Goal: Transaction & Acquisition: Purchase product/service

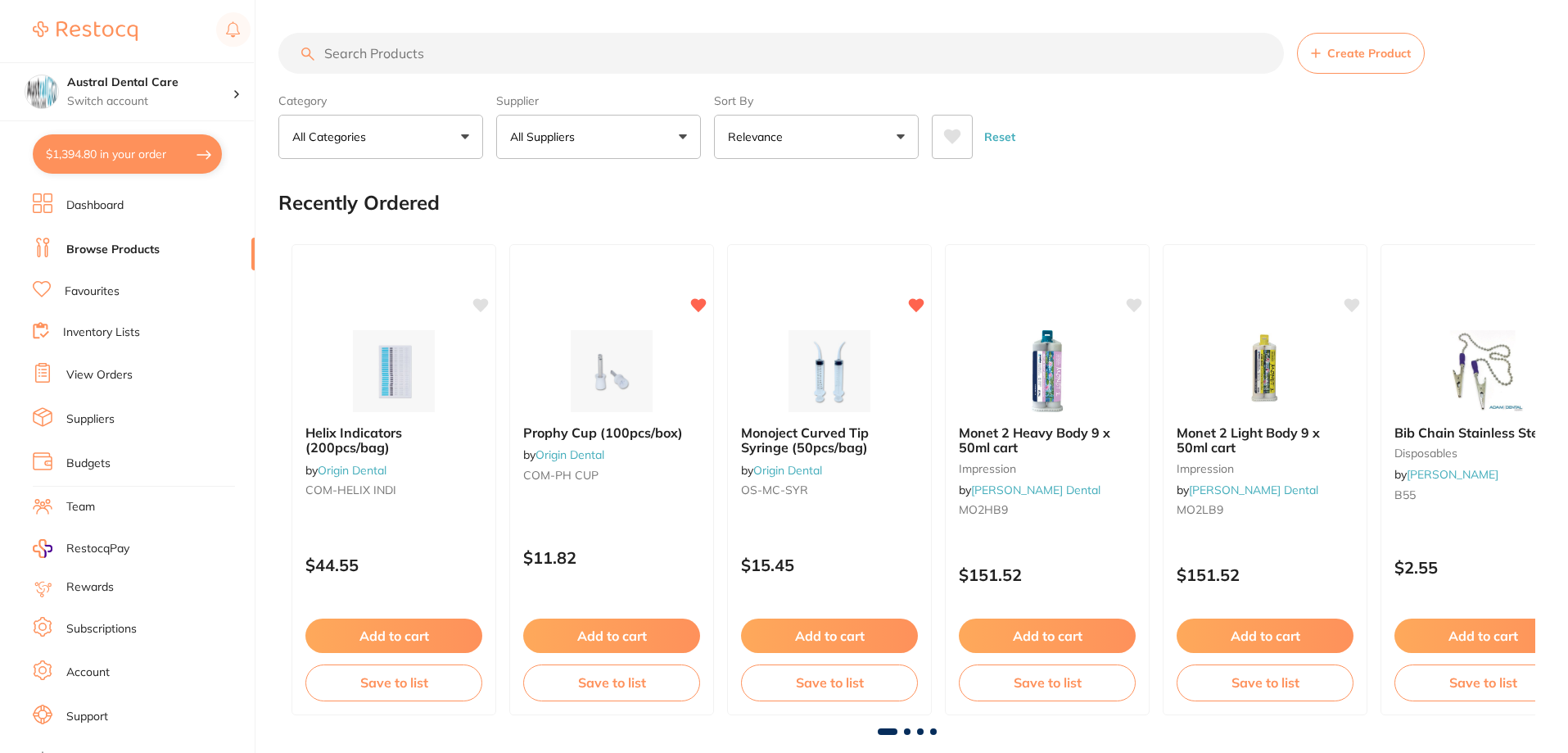
click at [130, 153] on button "$1,394.80 in your order" at bounding box center [127, 154] width 189 height 40
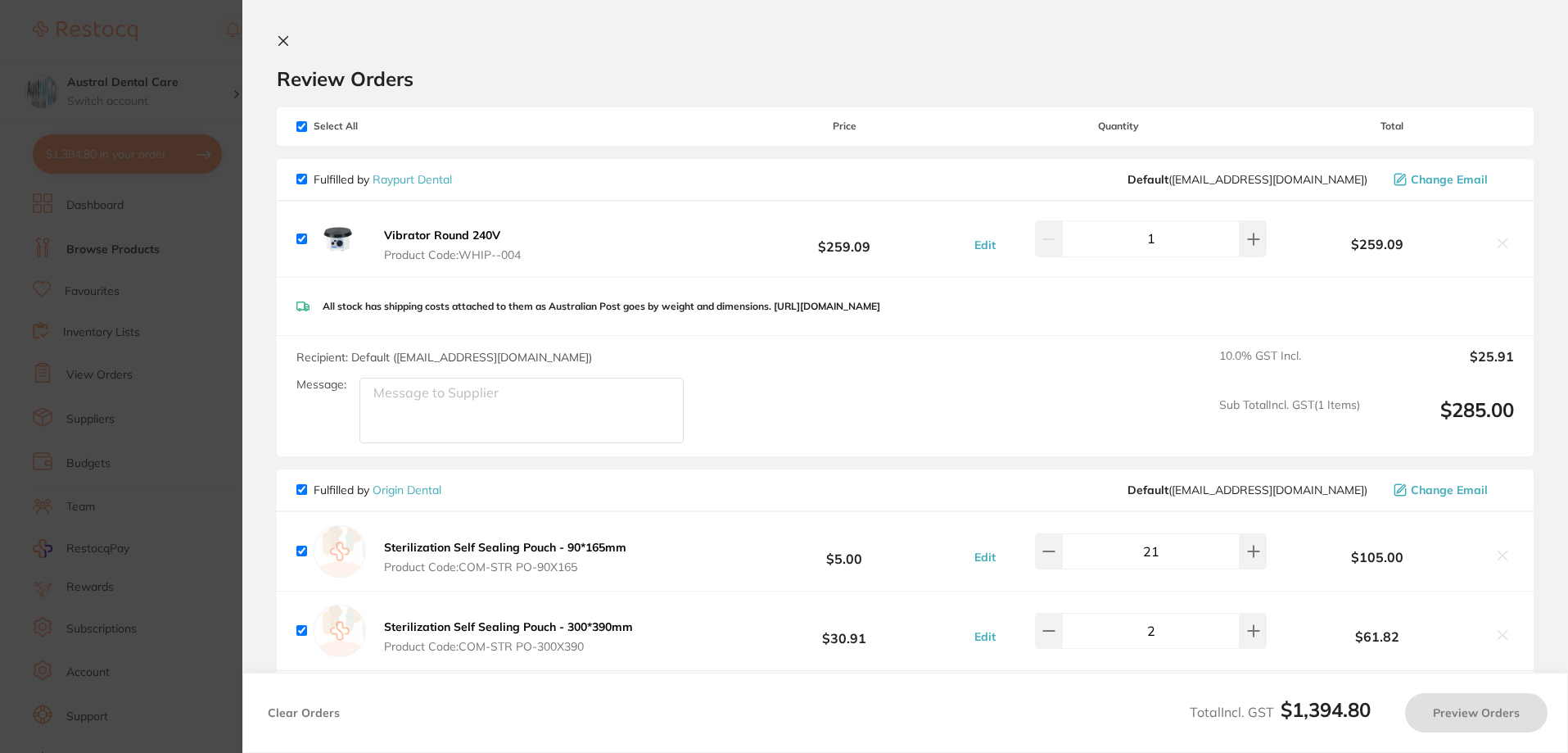
checkbox input "true"
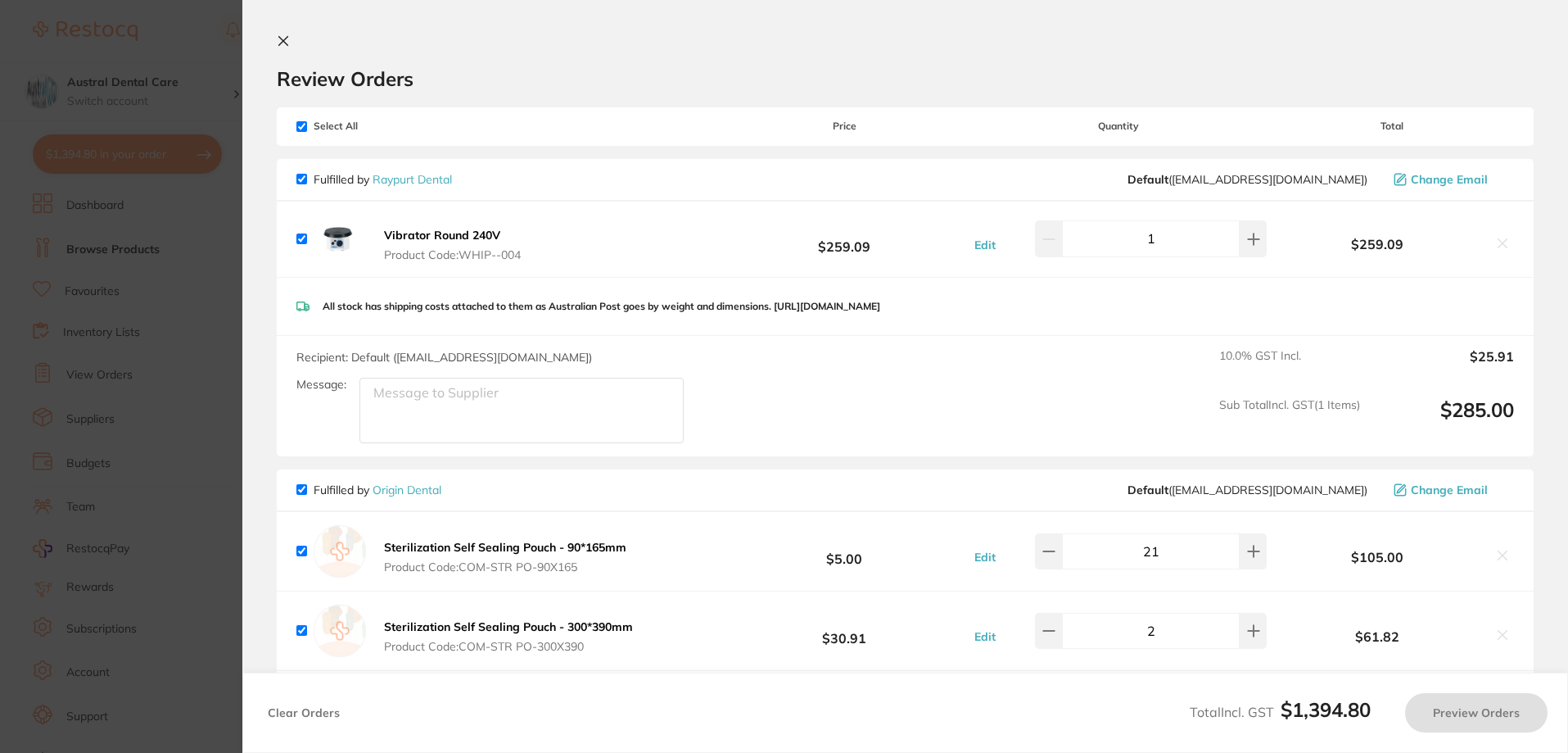
checkbox input "true"
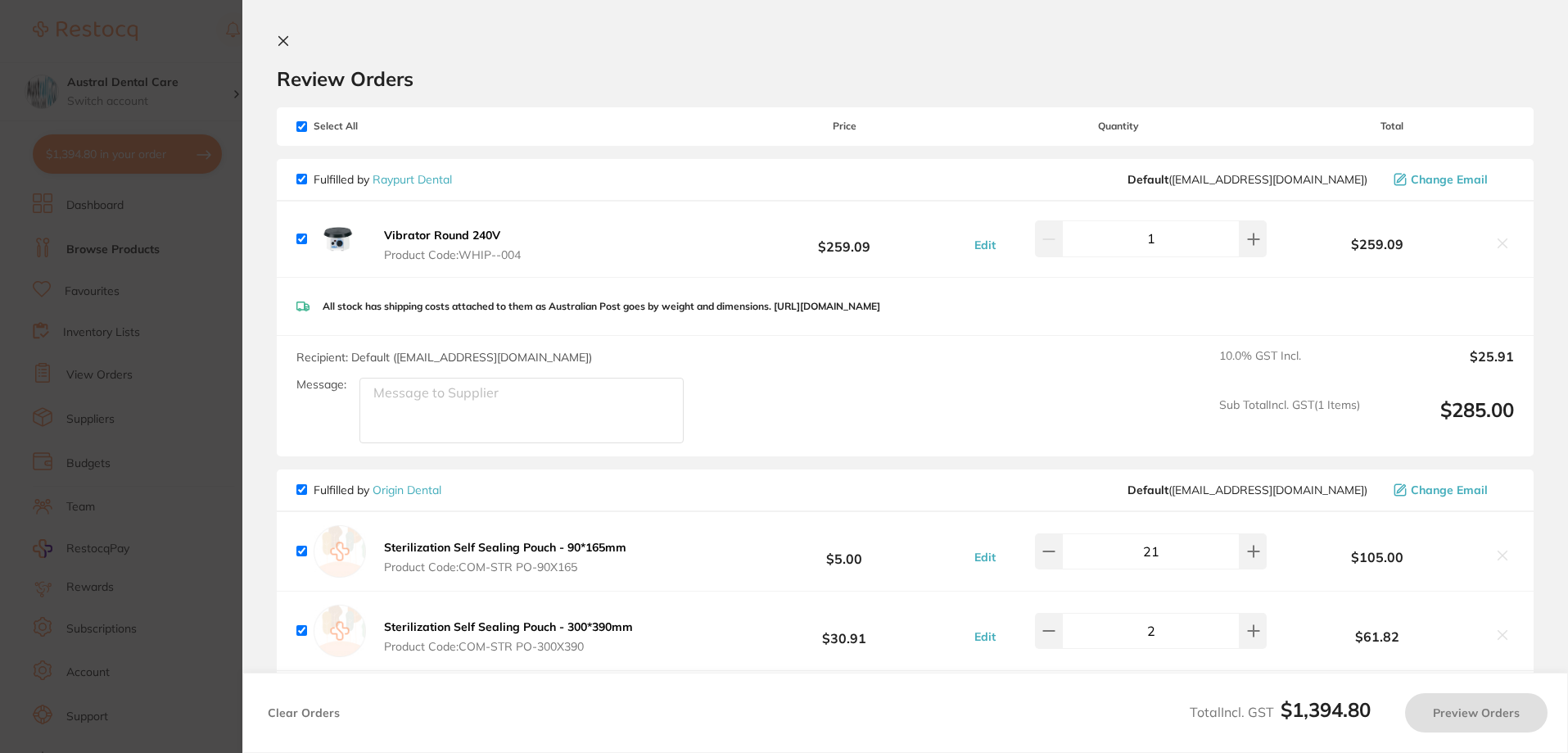
checkbox input "true"
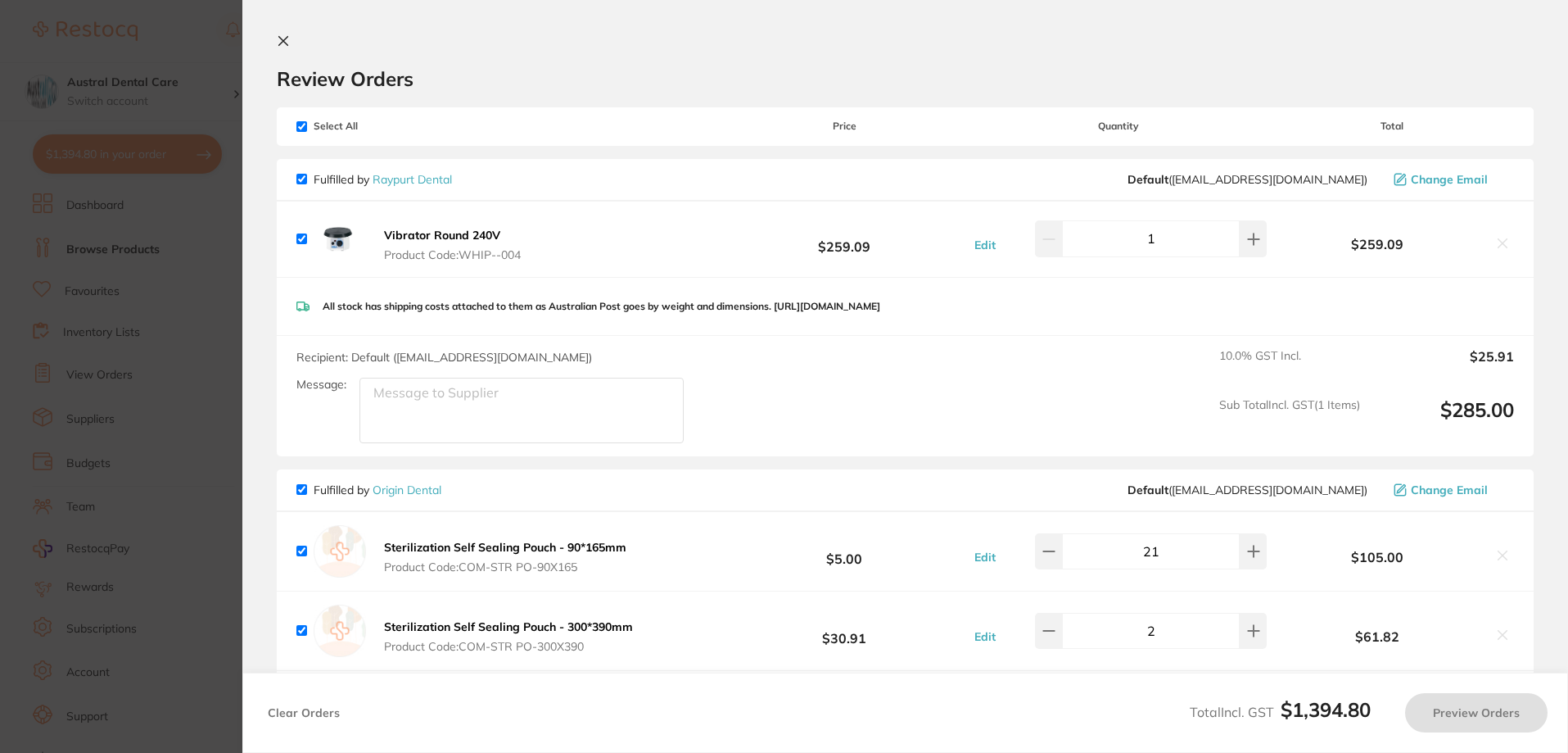
checkbox input "true"
